Goal: Task Accomplishment & Management: Complete application form

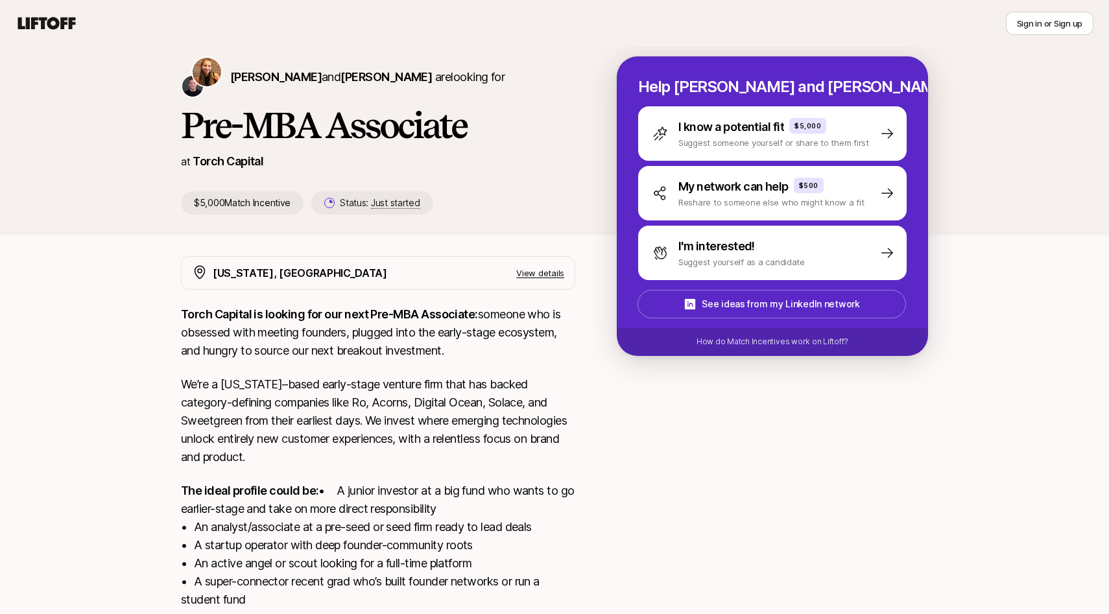
scroll to position [25, 0]
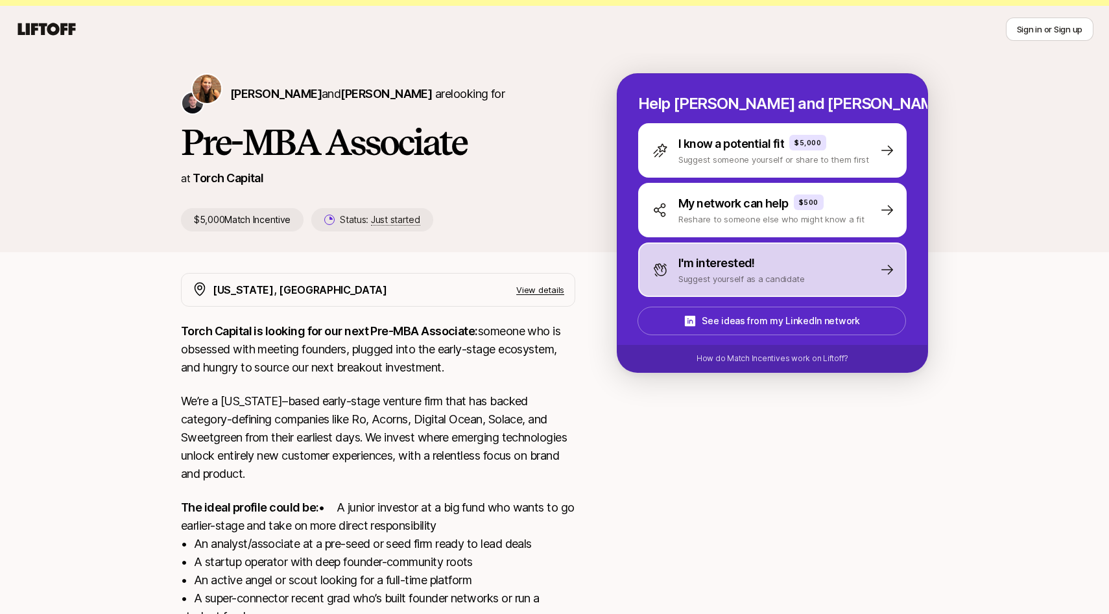
click at [712, 267] on p "I'm interested!" at bounding box center [717, 263] width 77 height 18
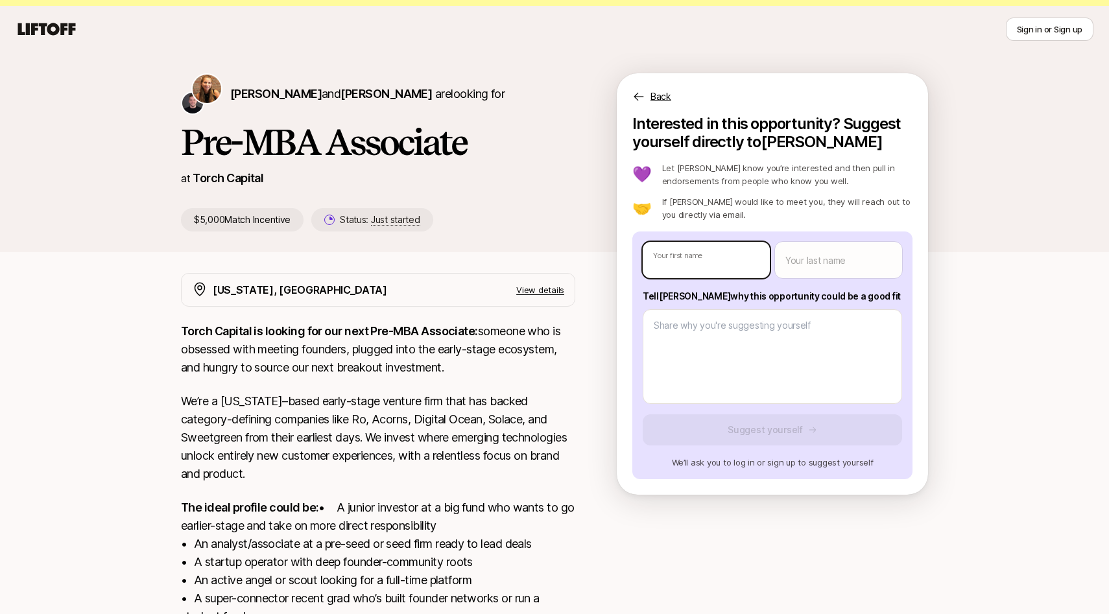
type textarea "x"
click at [712, 267] on body "New to Liftoff? See how it works Sign in or Sign up Sign in or Sign up Katie Re…" at bounding box center [554, 282] width 1109 height 614
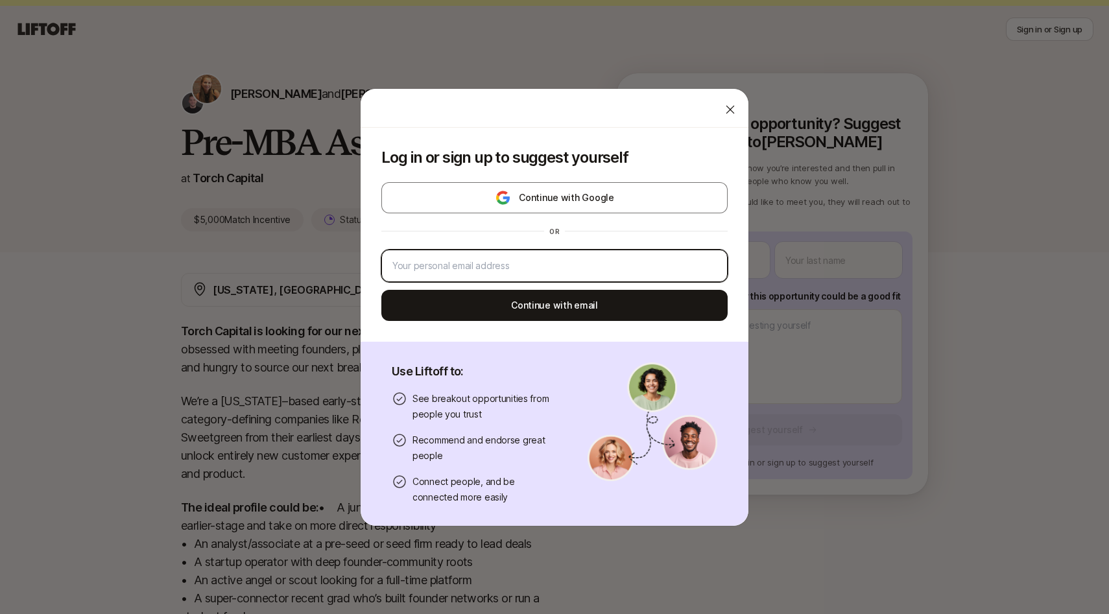
click at [654, 258] on input "email" at bounding box center [554, 266] width 324 height 16
type input "michaeljcornet@gmail.com"
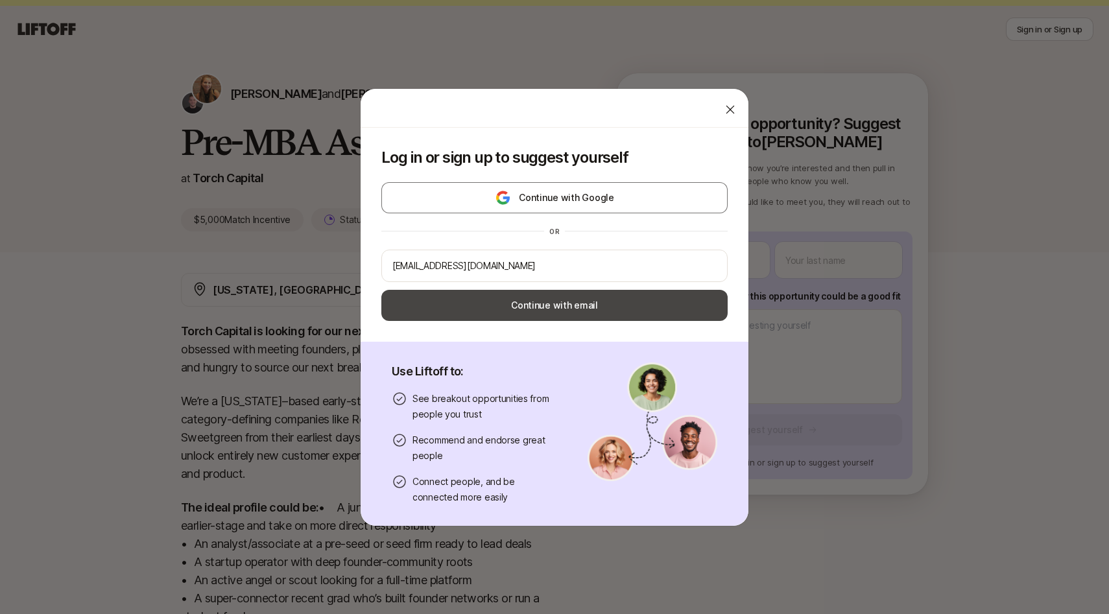
click at [581, 312] on button "Continue with email" at bounding box center [554, 305] width 346 height 31
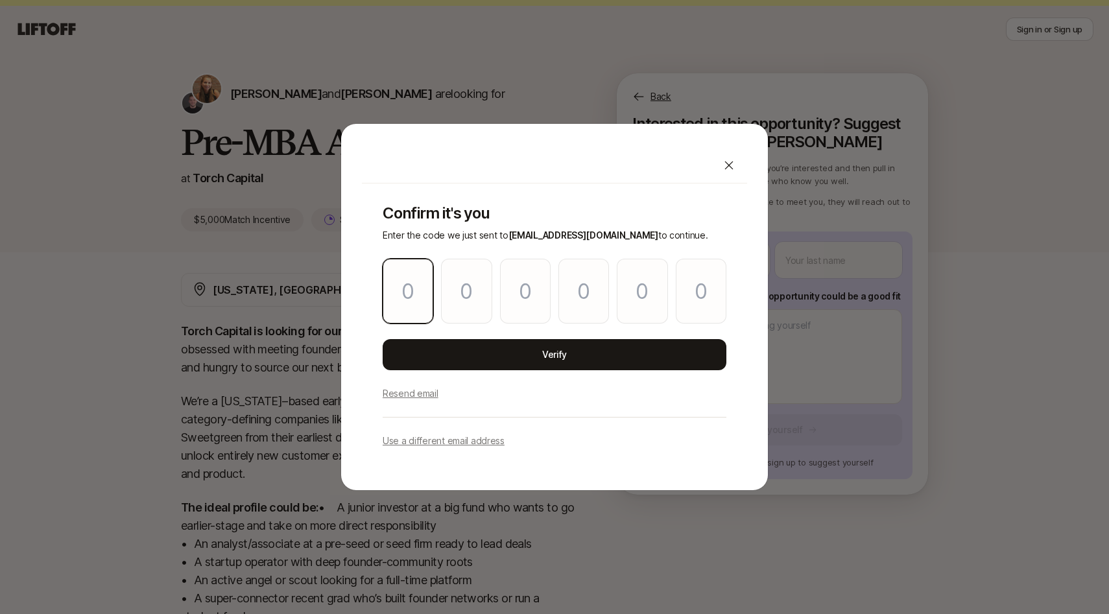
click at [412, 289] on input "Please enter OTP character 1" at bounding box center [408, 291] width 51 height 65
paste input "1"
type input "4"
type input "1"
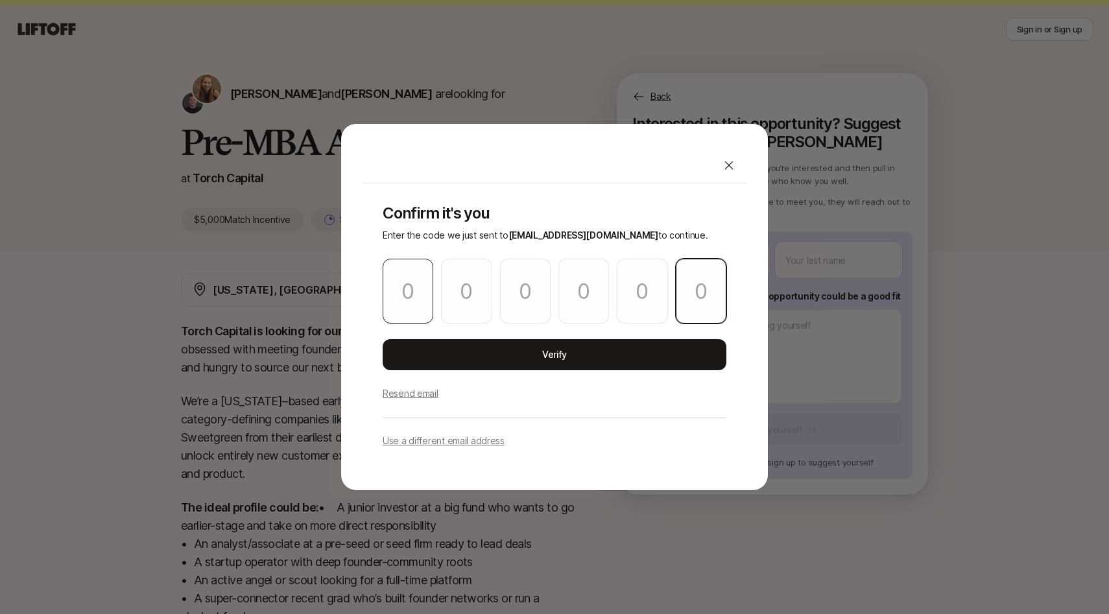
type input "5"
type input "0"
type input "1"
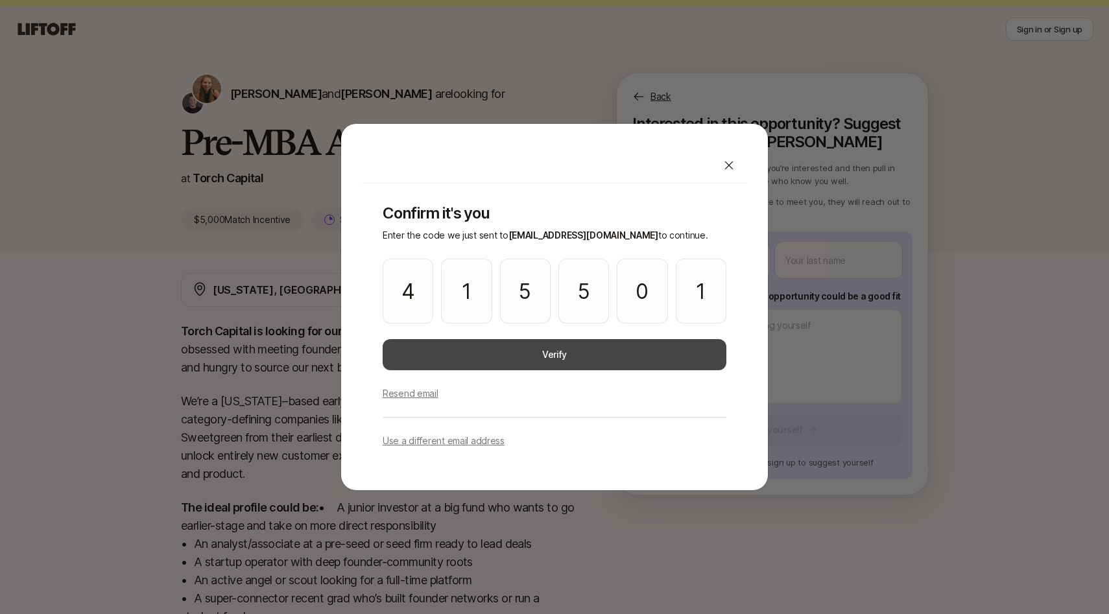
click at [474, 362] on button "Verify" at bounding box center [555, 354] width 344 height 31
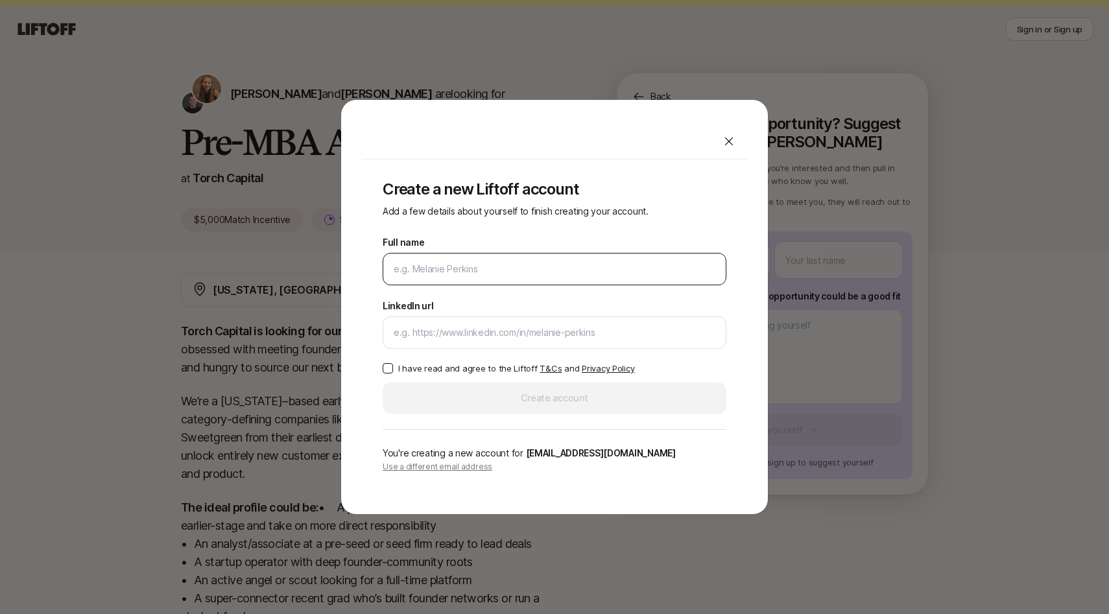
click at [469, 279] on div at bounding box center [555, 269] width 344 height 32
click at [468, 273] on input "Full name" at bounding box center [555, 269] width 322 height 16
type input "[PERSON_NAME]"
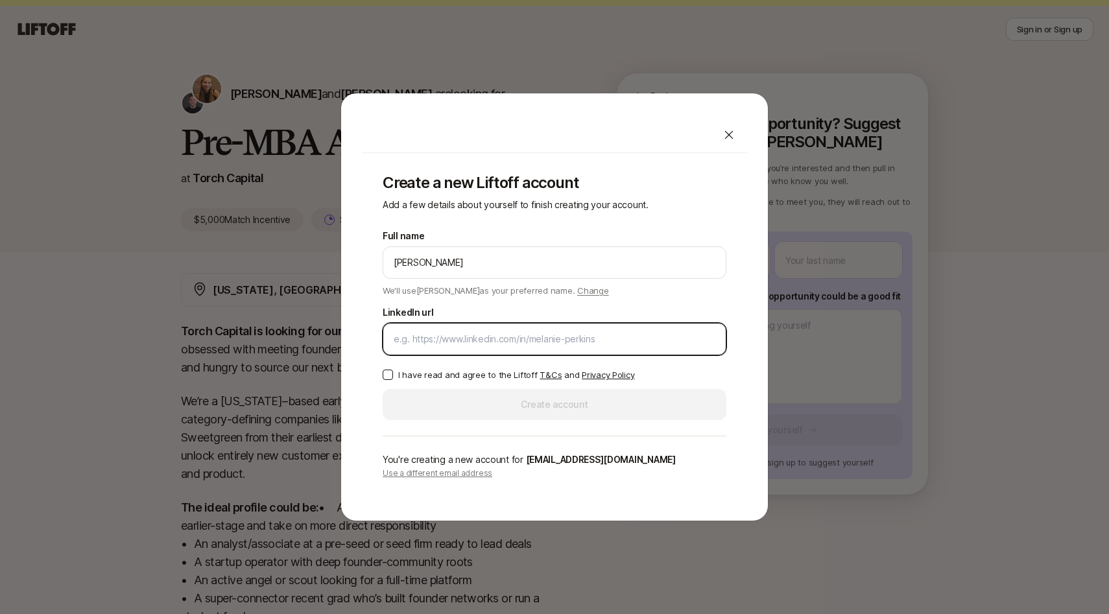
click at [472, 338] on input "LinkedIn url" at bounding box center [555, 339] width 322 height 16
paste input "https://www.linkedin.com/in/michael-cornetbc/"
type input "https://www.linkedin.com/in/michael-cornetbc/"
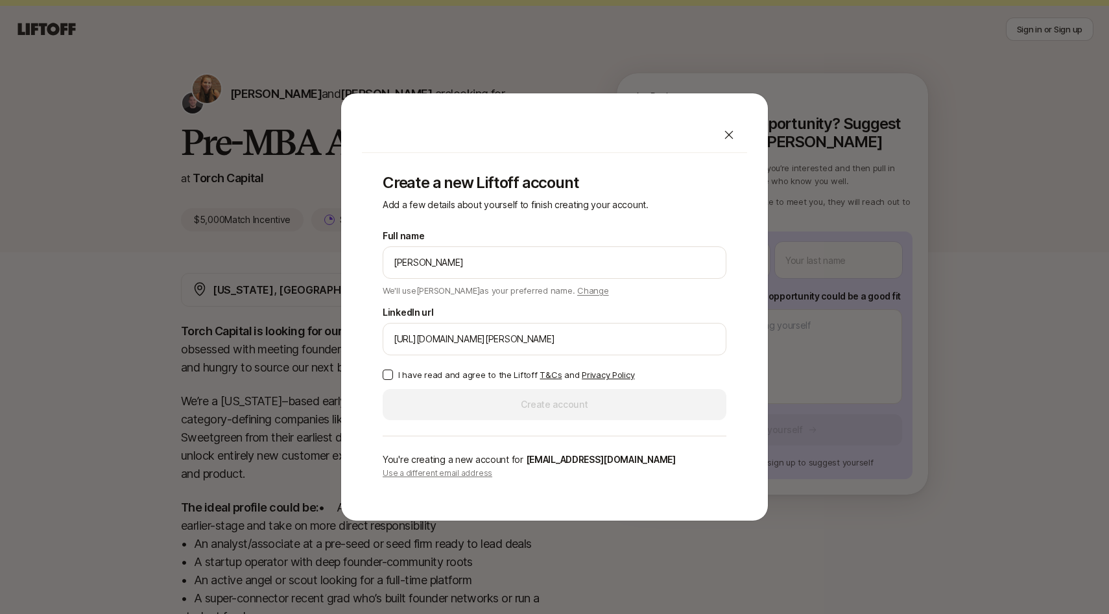
click at [388, 361] on div "Full name Michael Cornet We'll use Michael as your preferred name. Change Prefe…" at bounding box center [555, 324] width 344 height 192
click at [387, 375] on button "I have read and agree to the Liftoff T&Cs and Privacy Policy" at bounding box center [388, 375] width 10 height 10
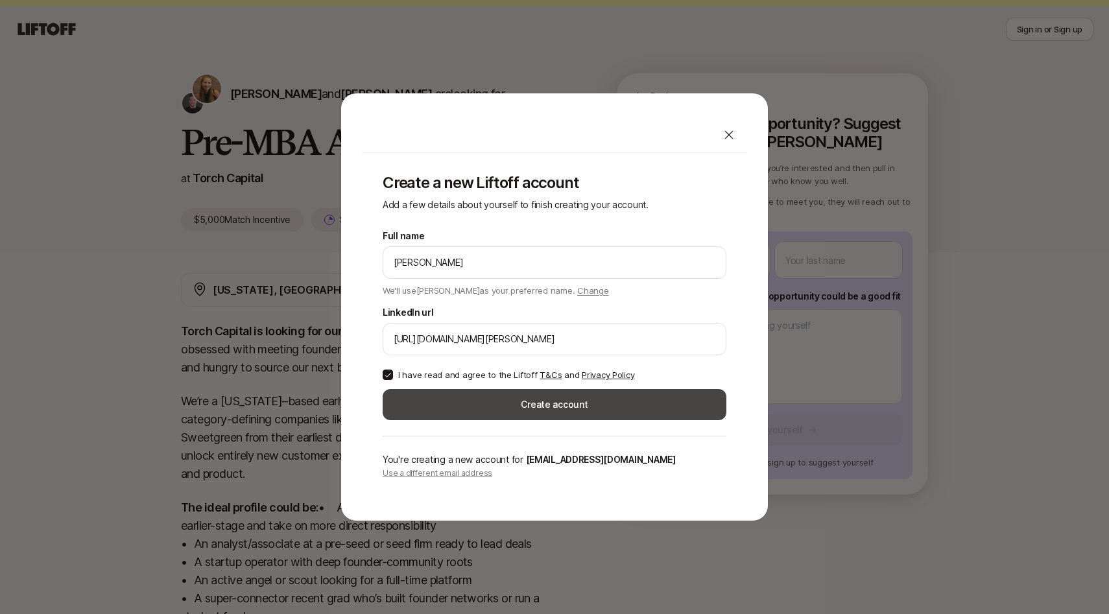
click at [411, 417] on button "Create account" at bounding box center [555, 404] width 344 height 31
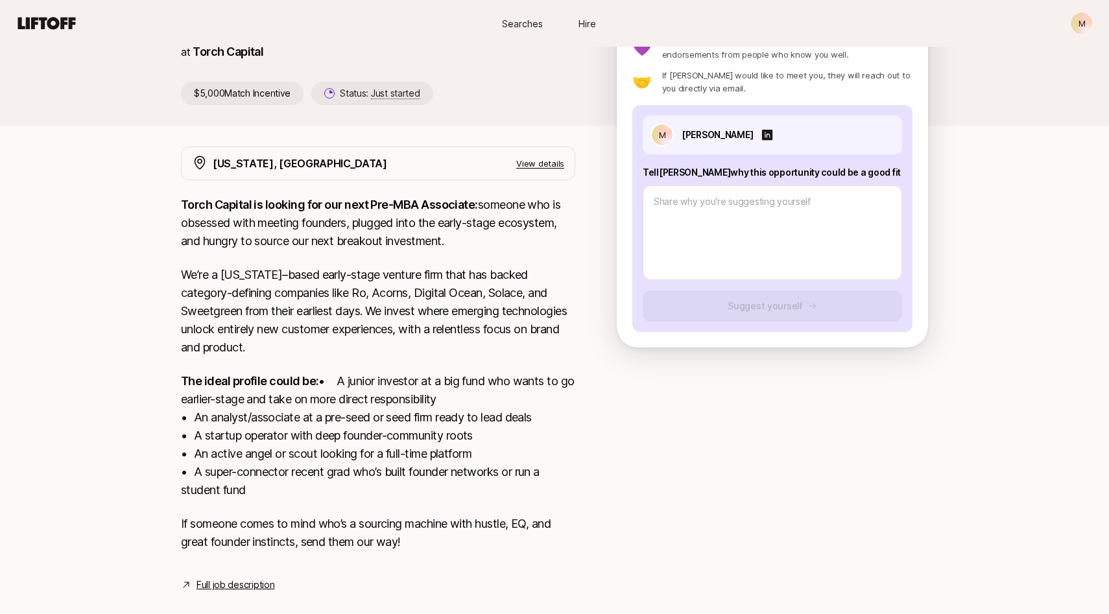
scroll to position [190, 0]
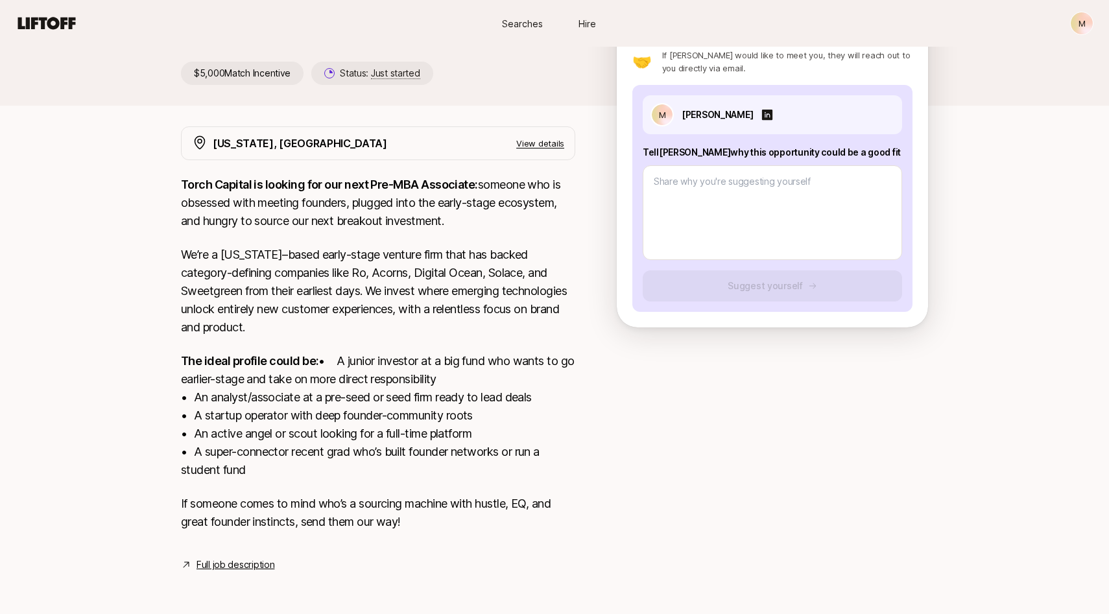
click at [259, 568] on link "Full job description" at bounding box center [236, 565] width 78 height 16
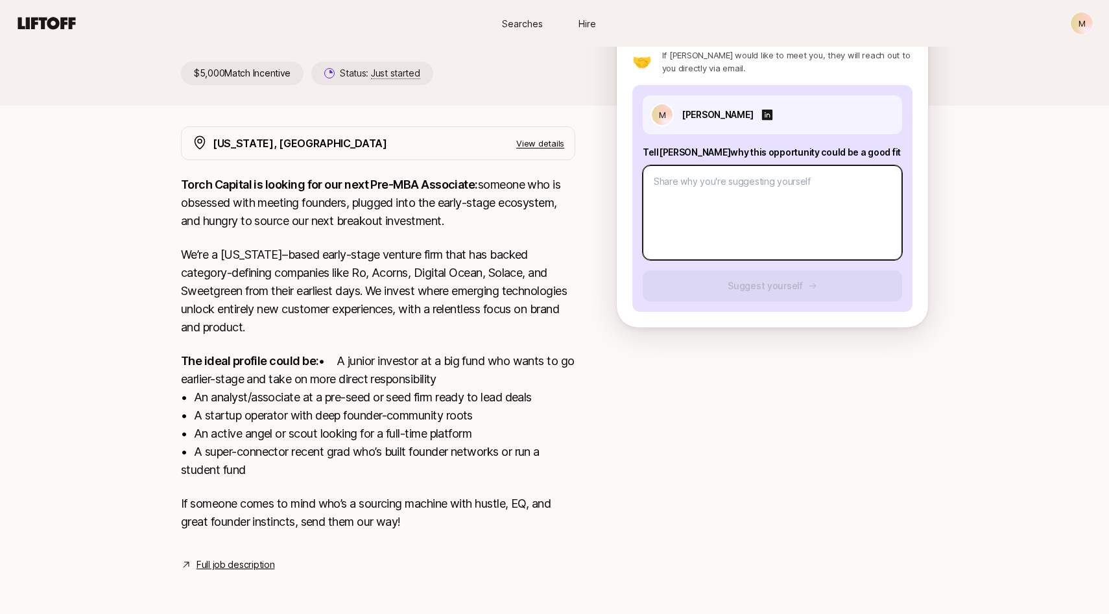
click at [725, 177] on textarea at bounding box center [772, 212] width 259 height 95
paste textarea "I think I’d be a strong fit for the Associate role at Torch because my backgrou…"
type textarea "x"
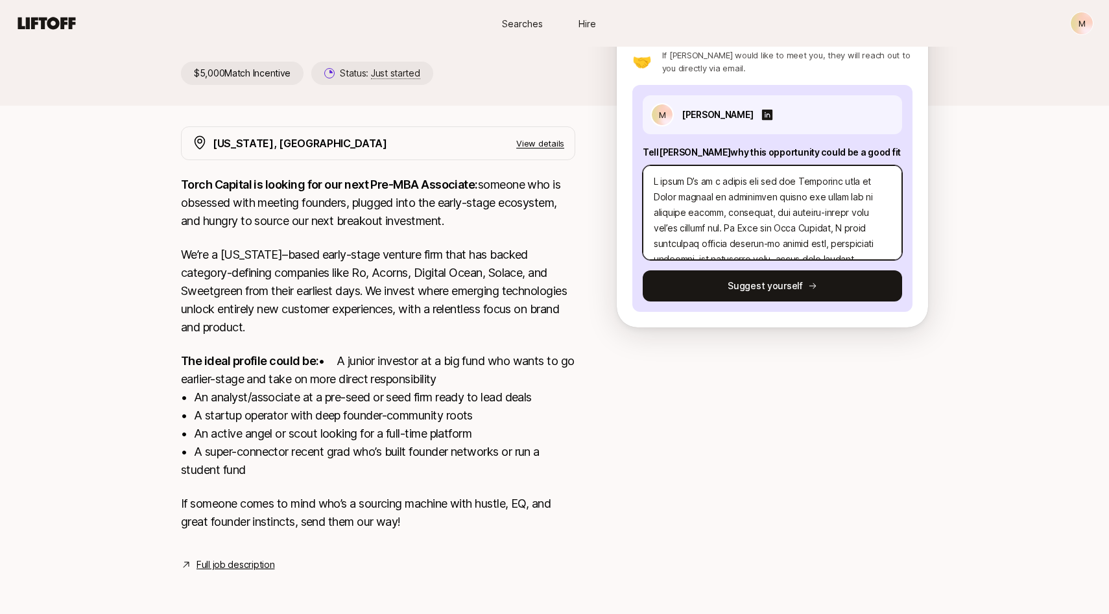
scroll to position [249, 0]
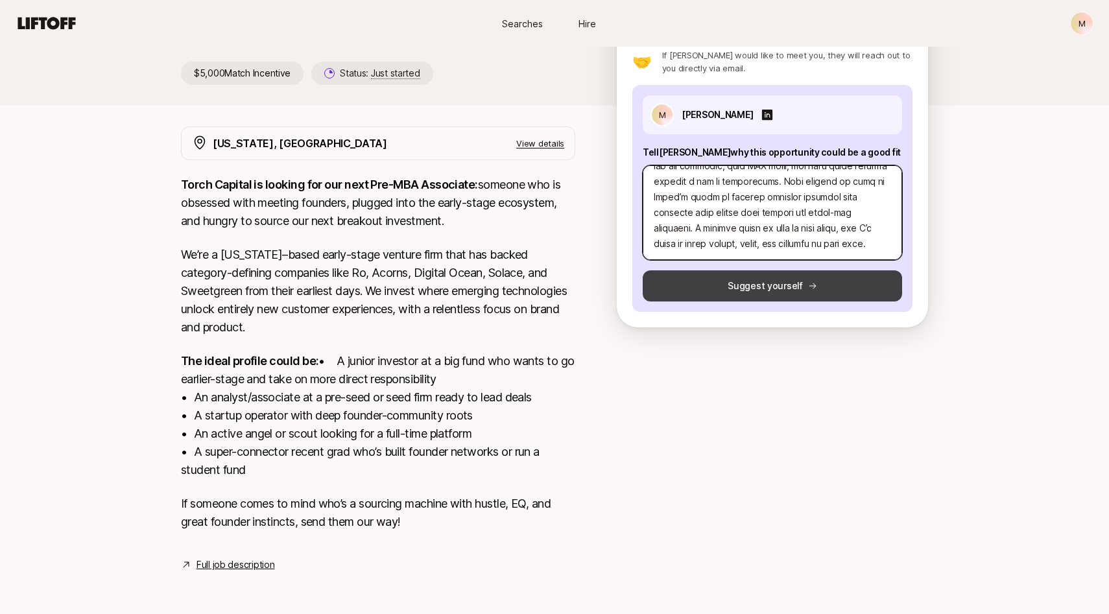
type textarea "I think I’d be a strong fit for the Associate role at Torch because my backgrou…"
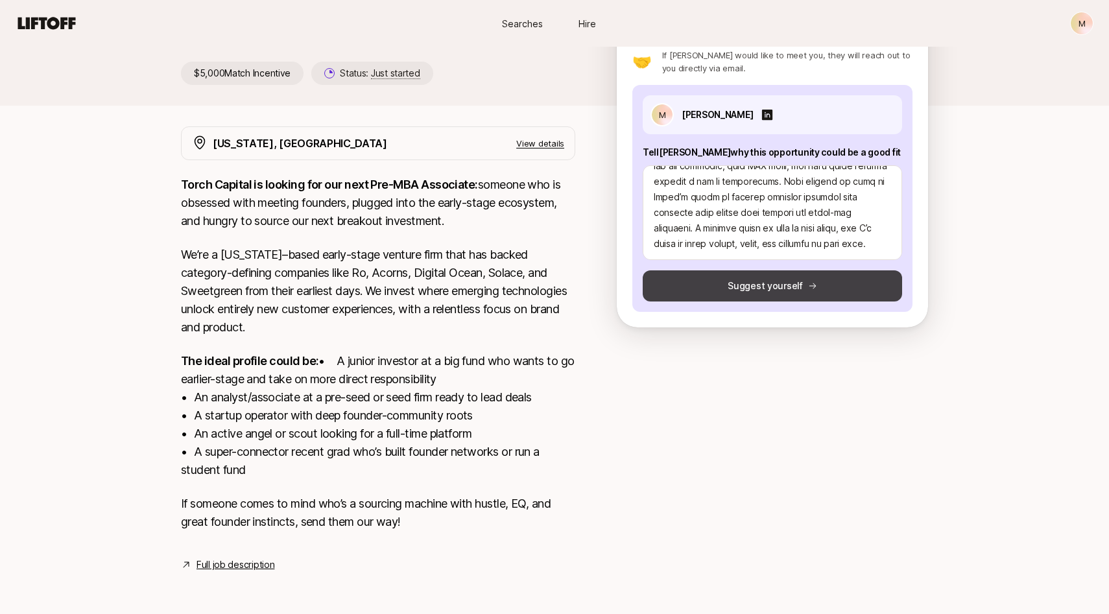
click at [758, 271] on button "Suggest yourself" at bounding box center [772, 286] width 259 height 31
type textarea "x"
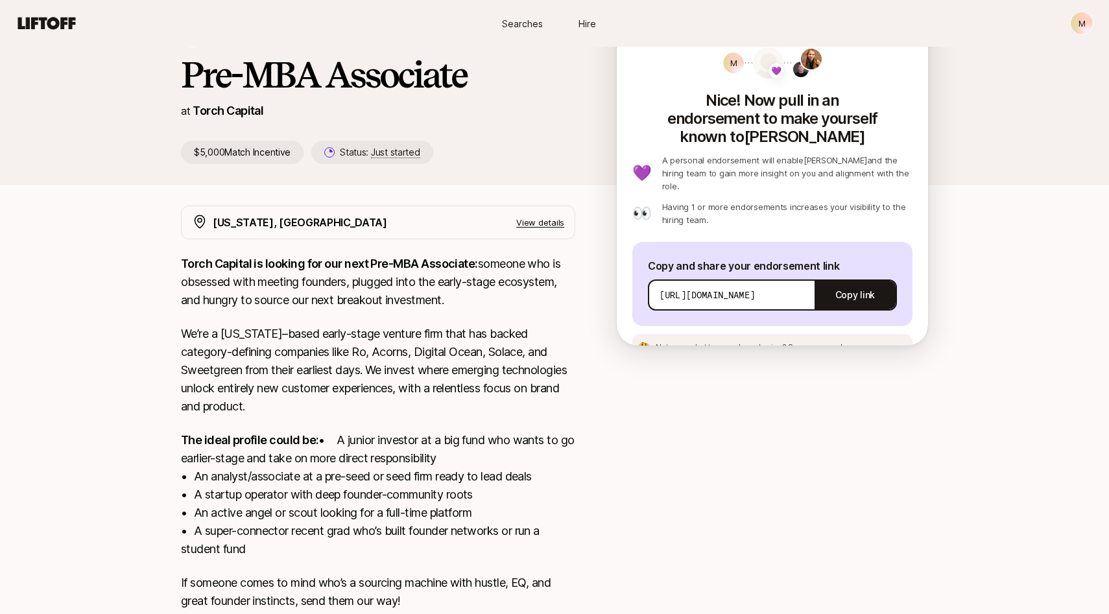
scroll to position [84, 0]
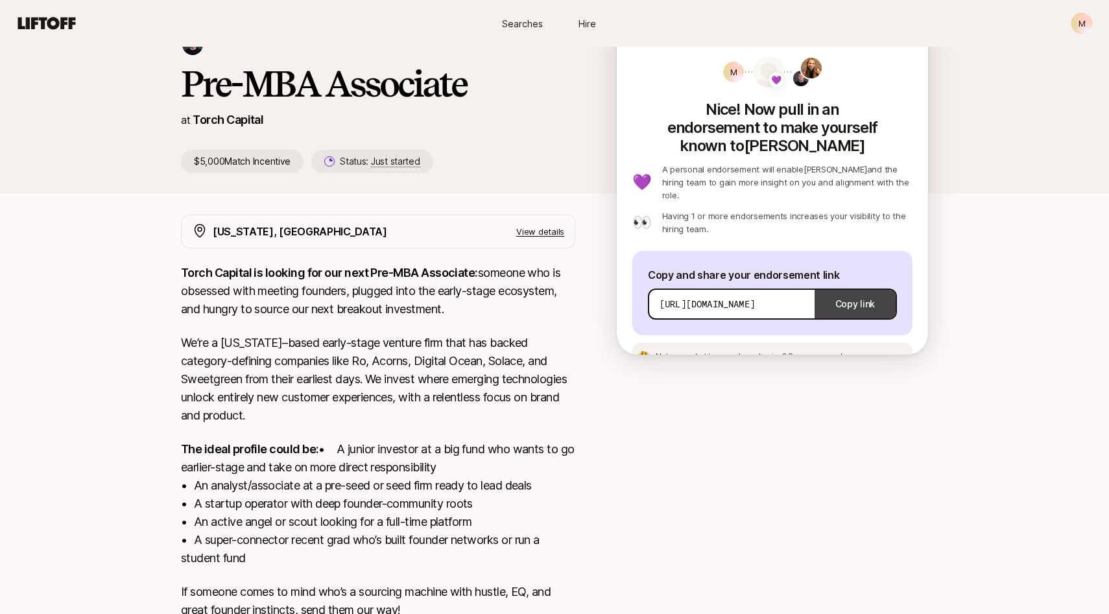
click at [844, 286] on button "Copy link" at bounding box center [855, 304] width 81 height 36
click at [838, 352] on span "See an example message" at bounding box center [836, 357] width 97 height 10
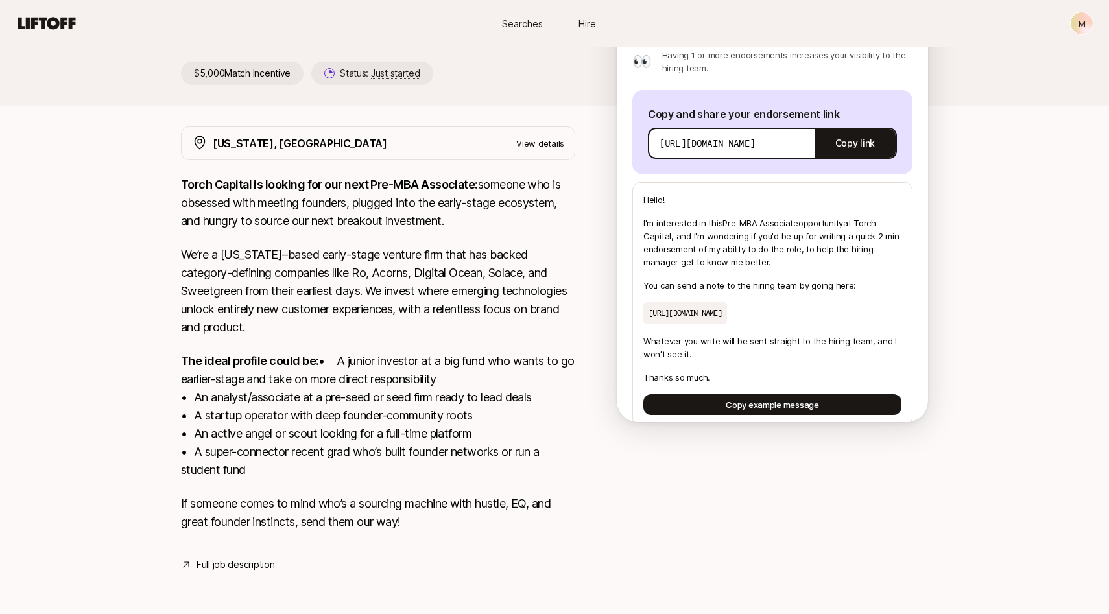
scroll to position [0, 0]
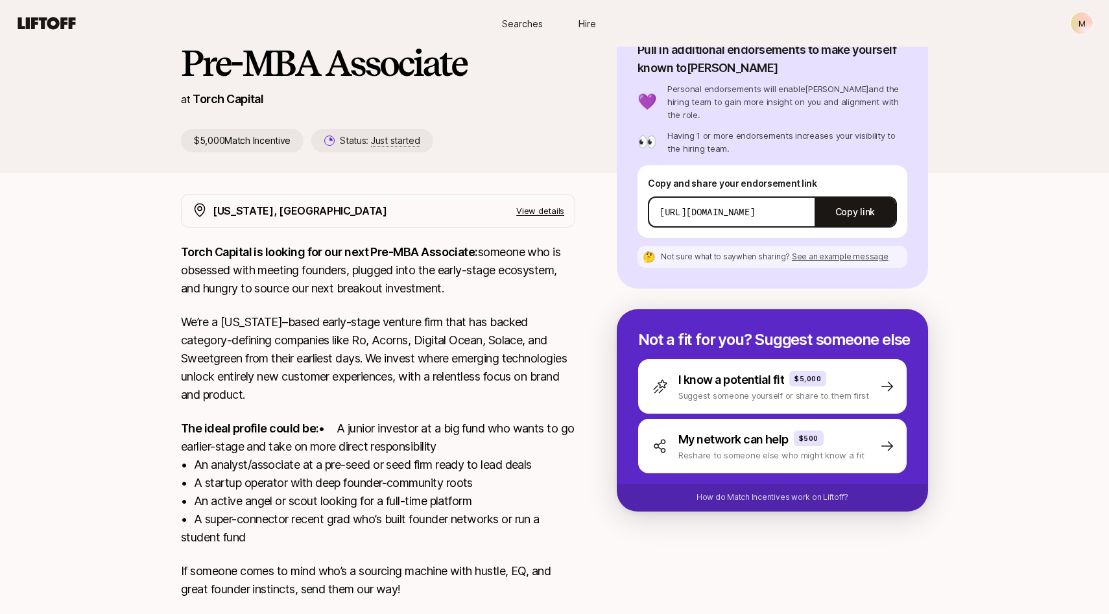
scroll to position [190, 0]
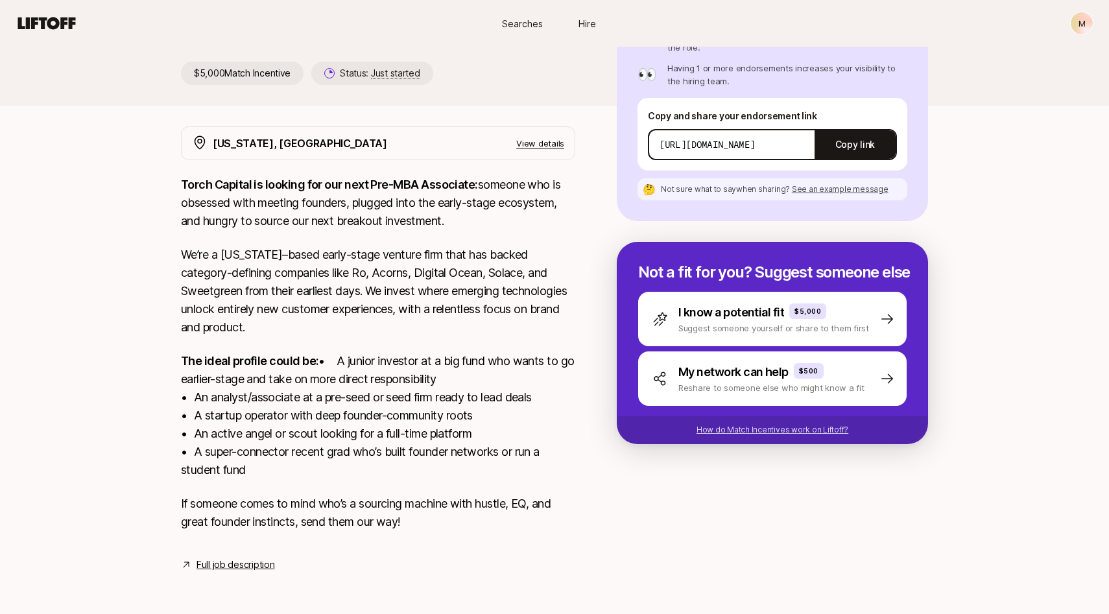
click at [751, 424] on p "How do Match Incentives work on Liftoff?" at bounding box center [773, 430] width 152 height 12
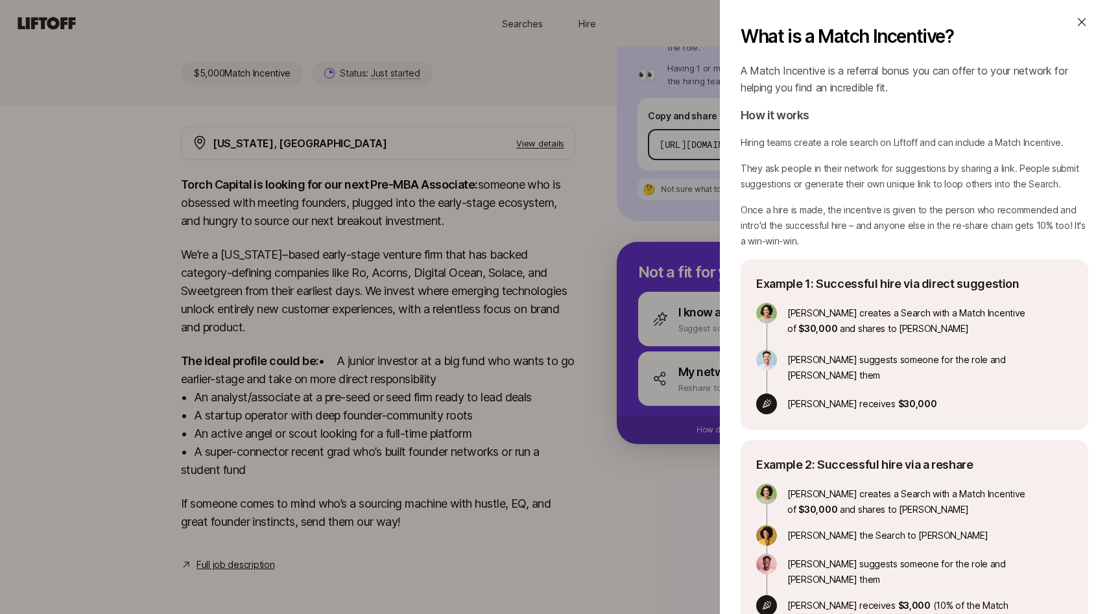
click at [678, 516] on div "What is a Match Incentive? A Match Incentive is a referral bonus you can offer …" at bounding box center [554, 307] width 1109 height 614
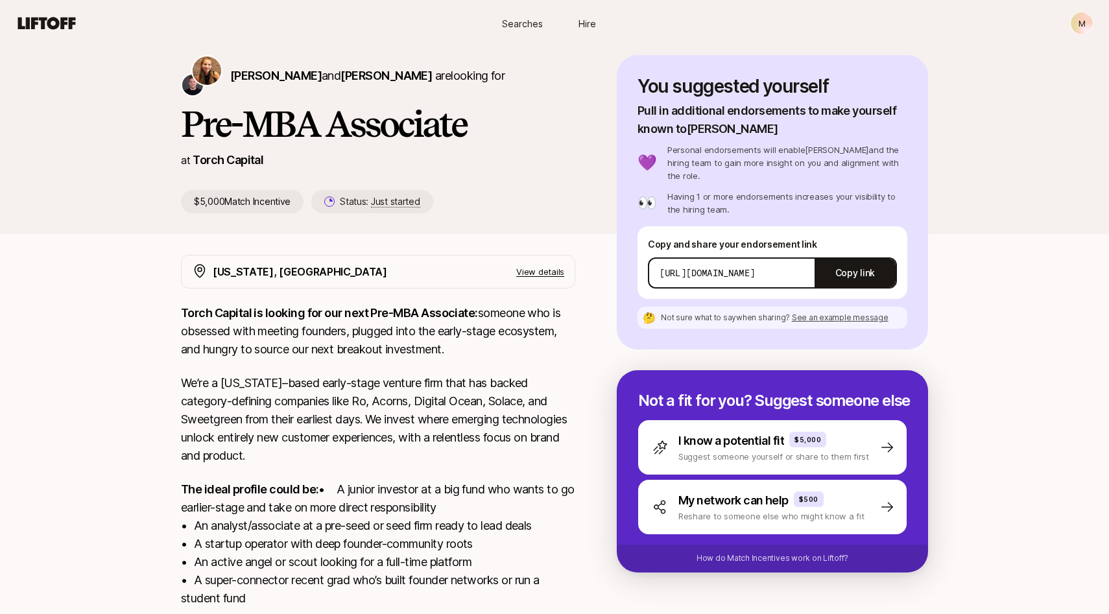
scroll to position [0, 0]
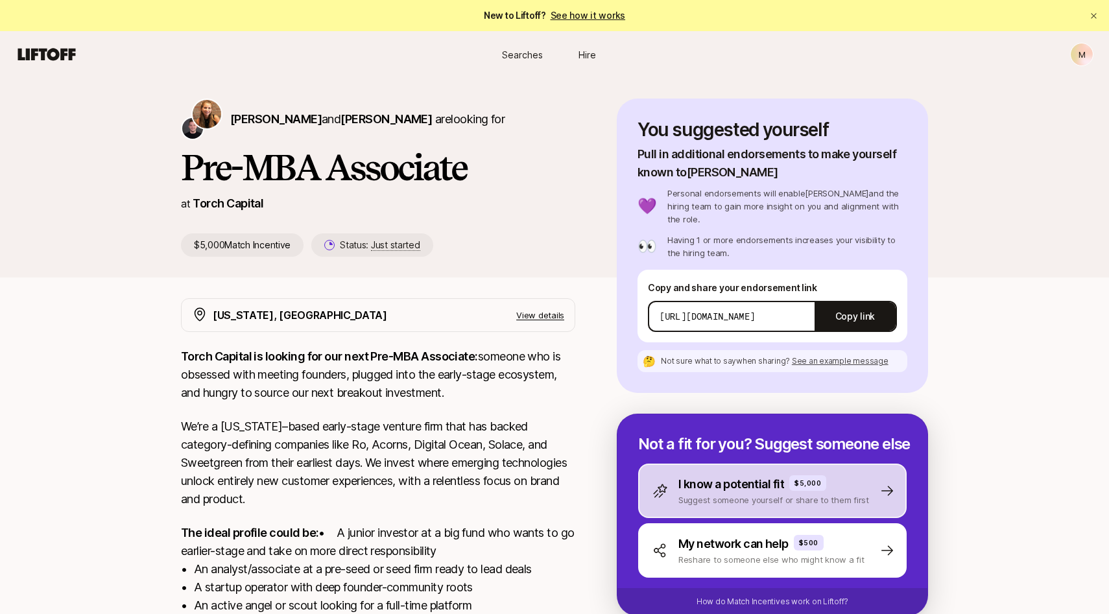
click at [730, 476] on p "I know a potential fit" at bounding box center [732, 485] width 106 height 18
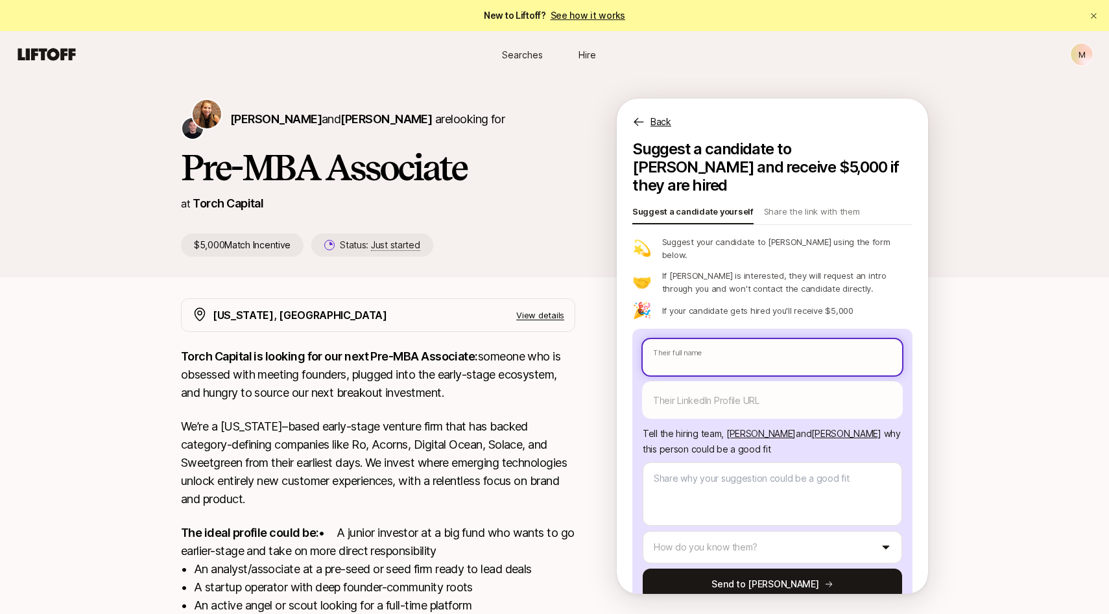
click at [727, 339] on input "text" at bounding box center [772, 357] width 259 height 36
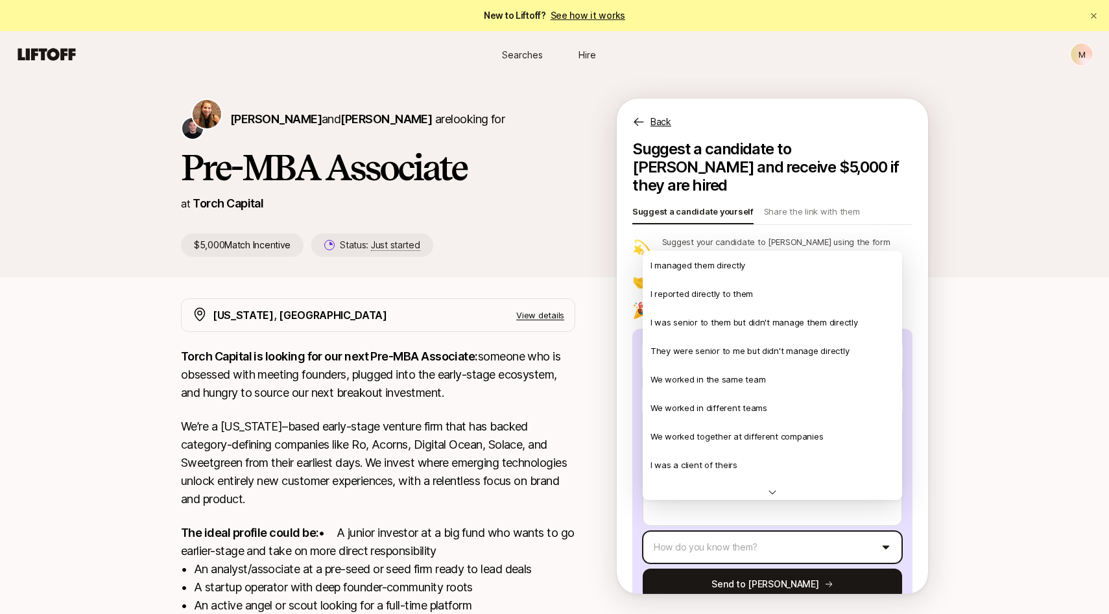
click at [765, 520] on html "New to Liftoff? See how it works M Searches Hire Searches Hire M [PERSON_NAME] …" at bounding box center [554, 307] width 1109 height 614
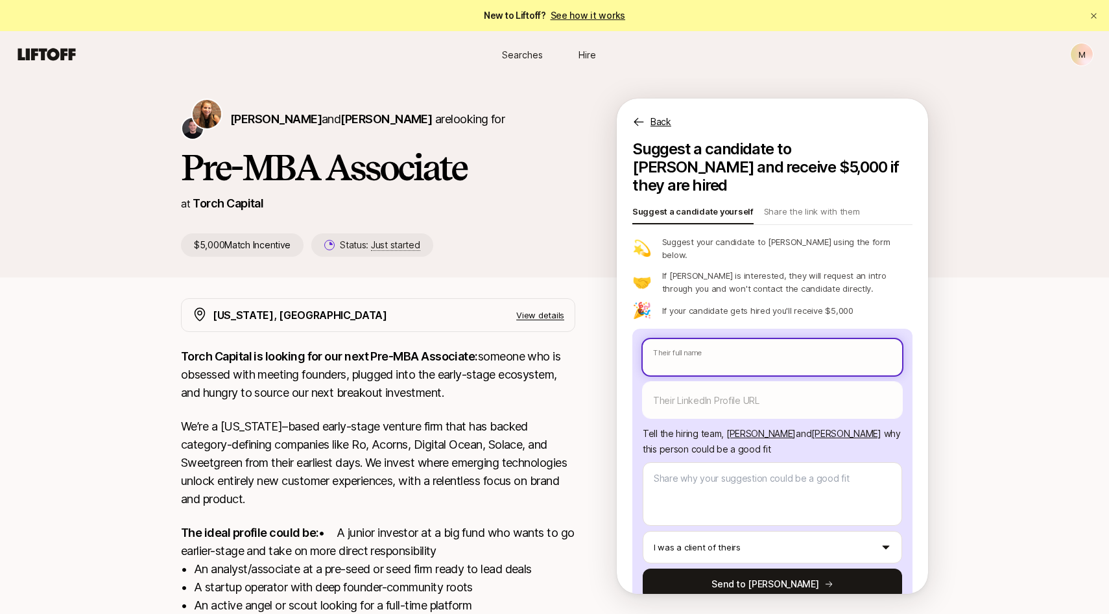
click at [745, 339] on input "text" at bounding box center [772, 357] width 259 height 36
type textarea "x"
type input "m"
type textarea "x"
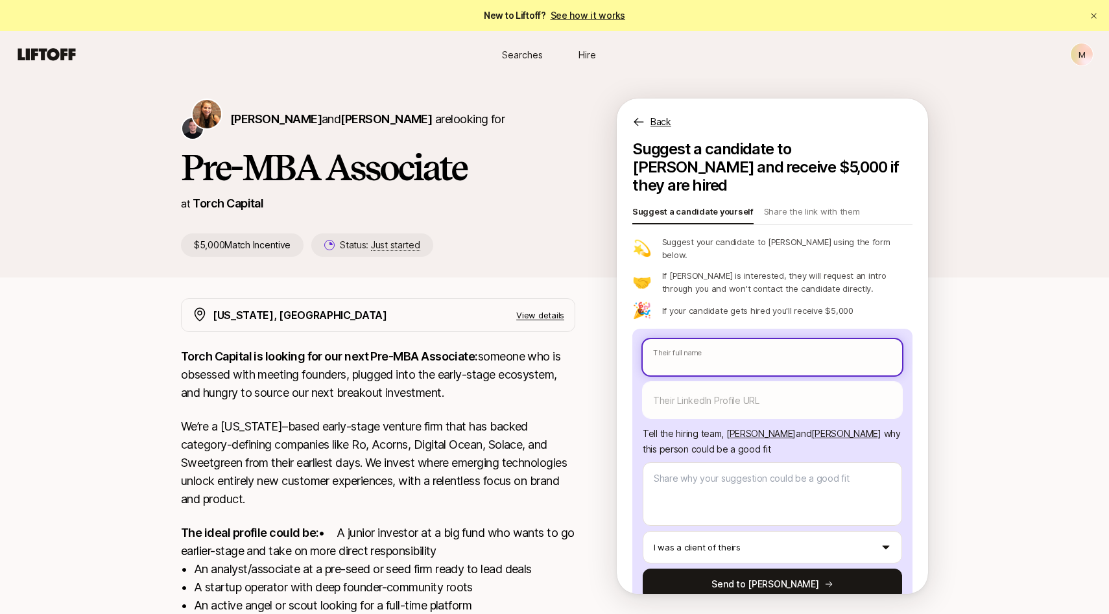
type input "M"
type textarea "x"
type input "Mi"
type textarea "x"
type input "Mic"
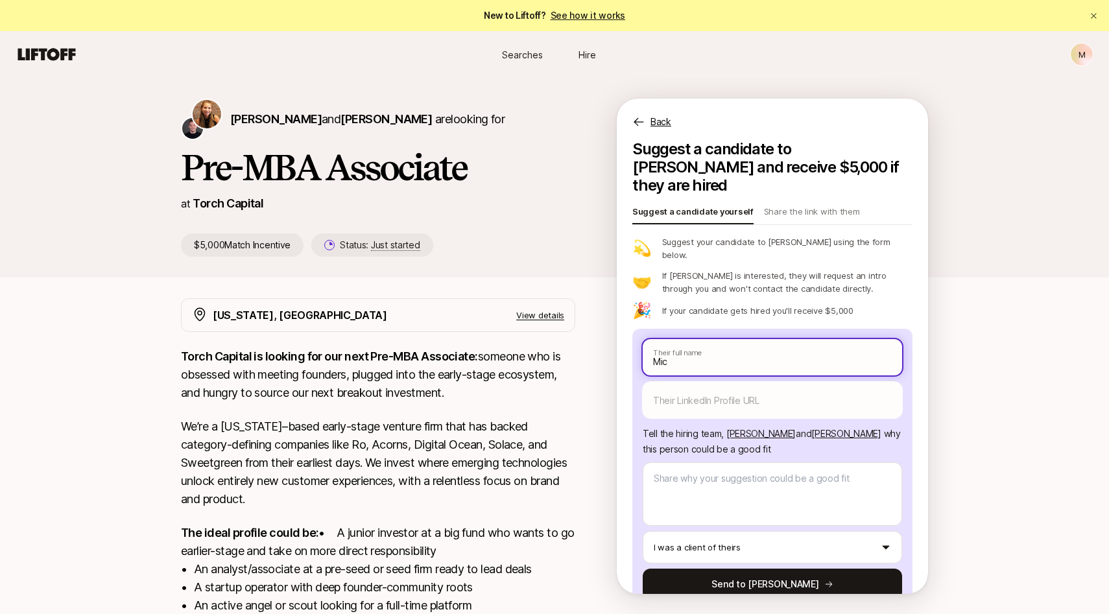
type textarea "x"
type input "Mich"
type textarea "x"
type input "Micha"
type textarea "x"
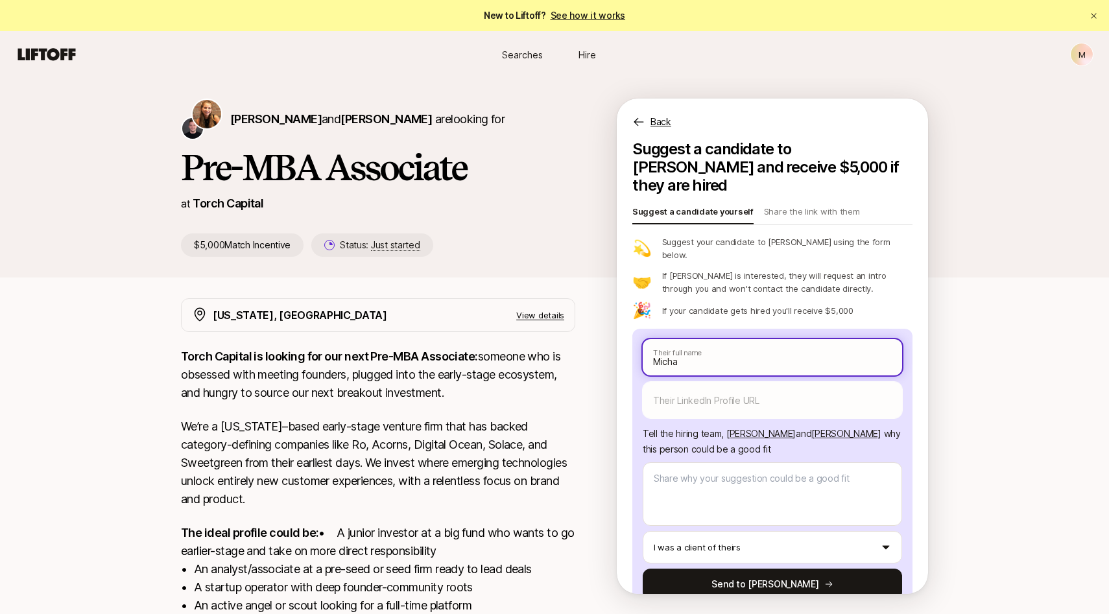
type input "Michae"
type textarea "x"
type input "[PERSON_NAME]"
type textarea "x"
type input "[PERSON_NAME]"
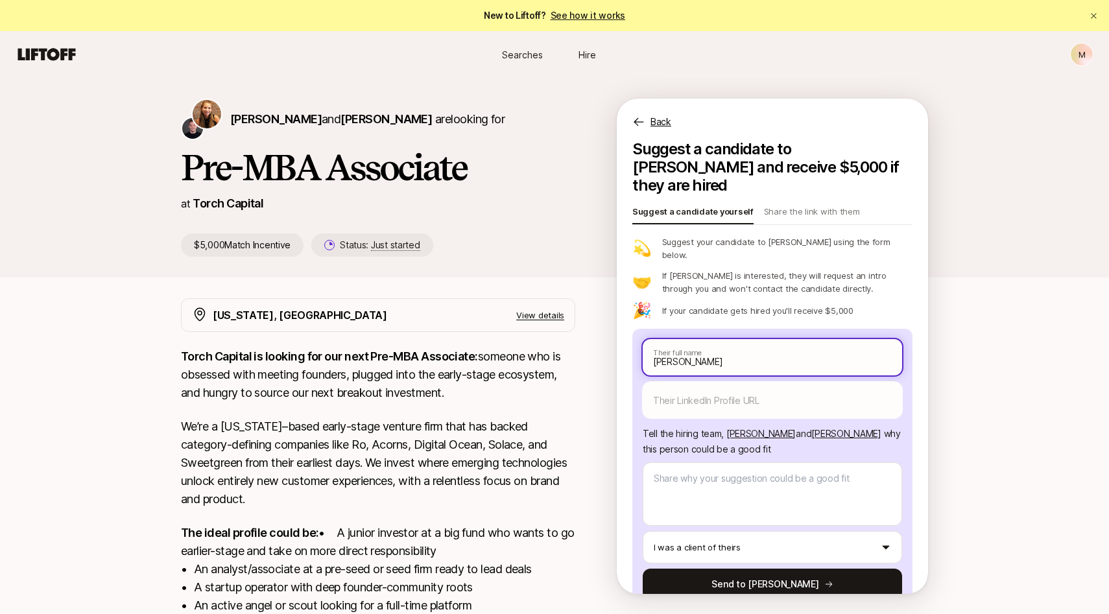
type textarea "x"
type input "[PERSON_NAME]"
type textarea "x"
type input "[PERSON_NAME]"
type textarea "x"
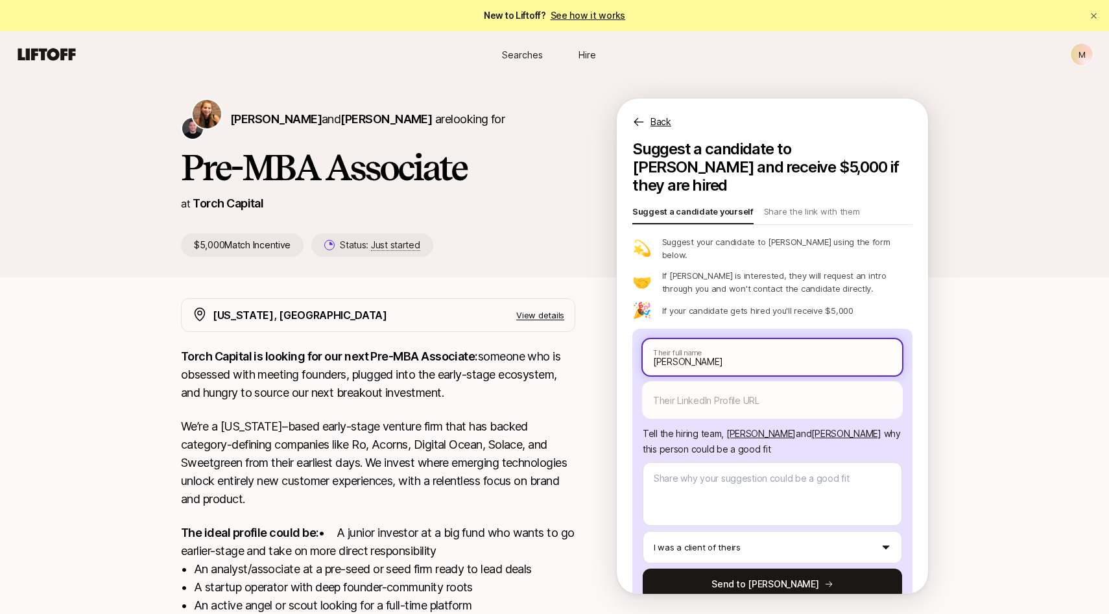
type input "[PERSON_NAME]"
type textarea "x"
type input "[PERSON_NAME]"
type textarea "x"
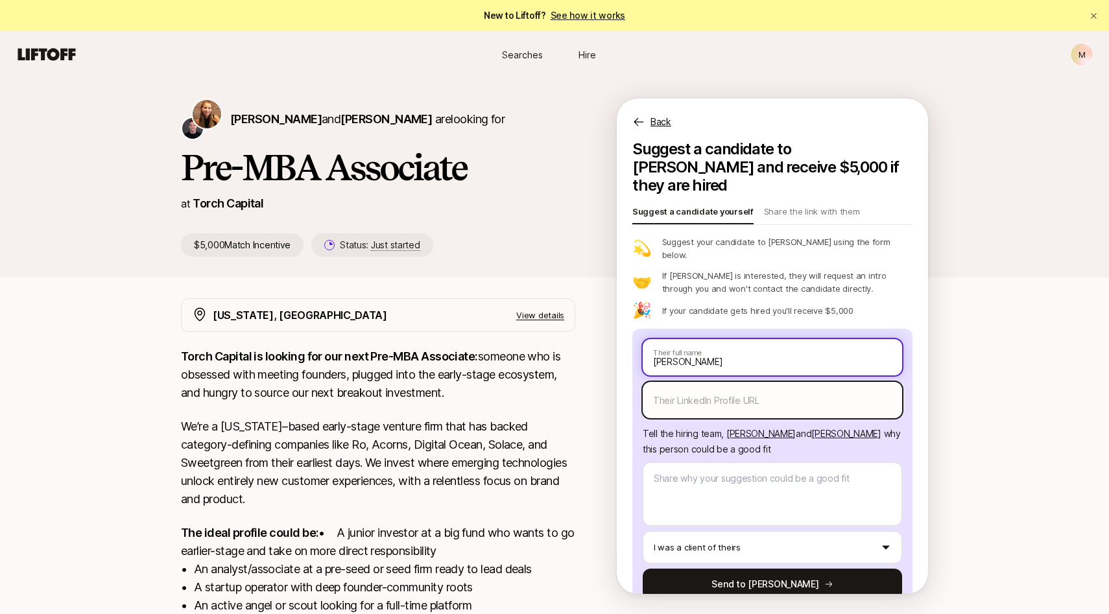
type input "[PERSON_NAME]"
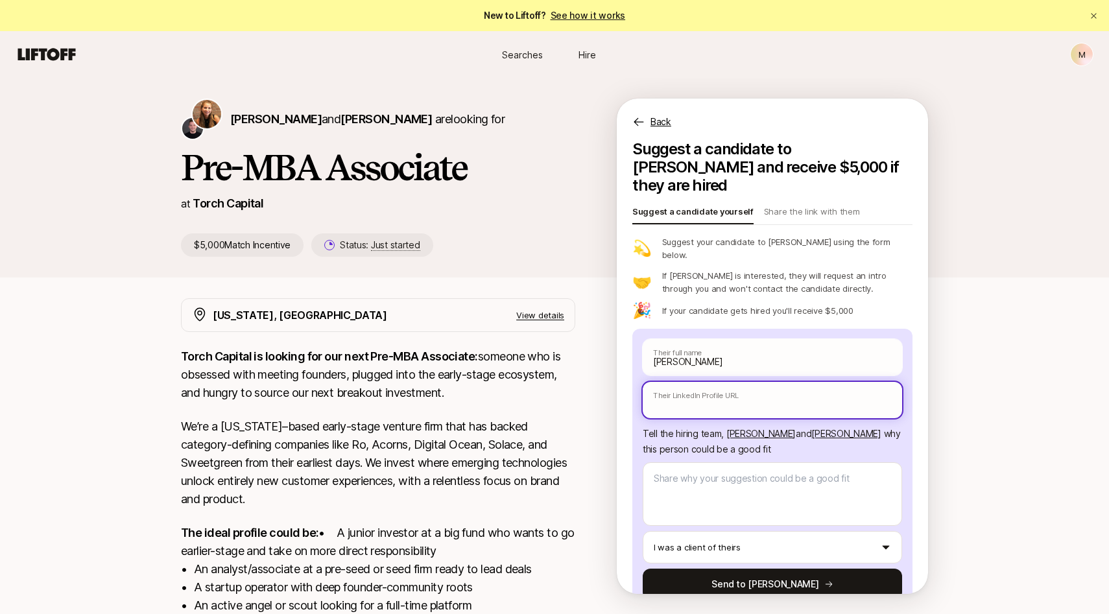
type textarea "x"
click at [750, 382] on input "text" at bounding box center [772, 400] width 259 height 36
